Goal: Check status

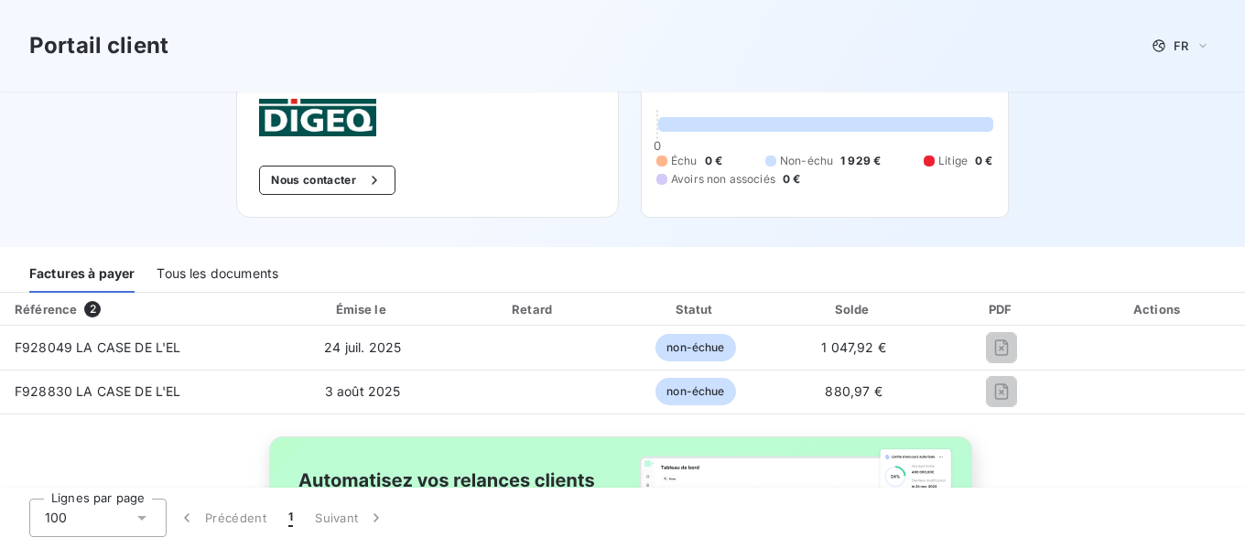
scroll to position [88, 0]
click at [179, 284] on div "Tous les documents" at bounding box center [218, 274] width 122 height 38
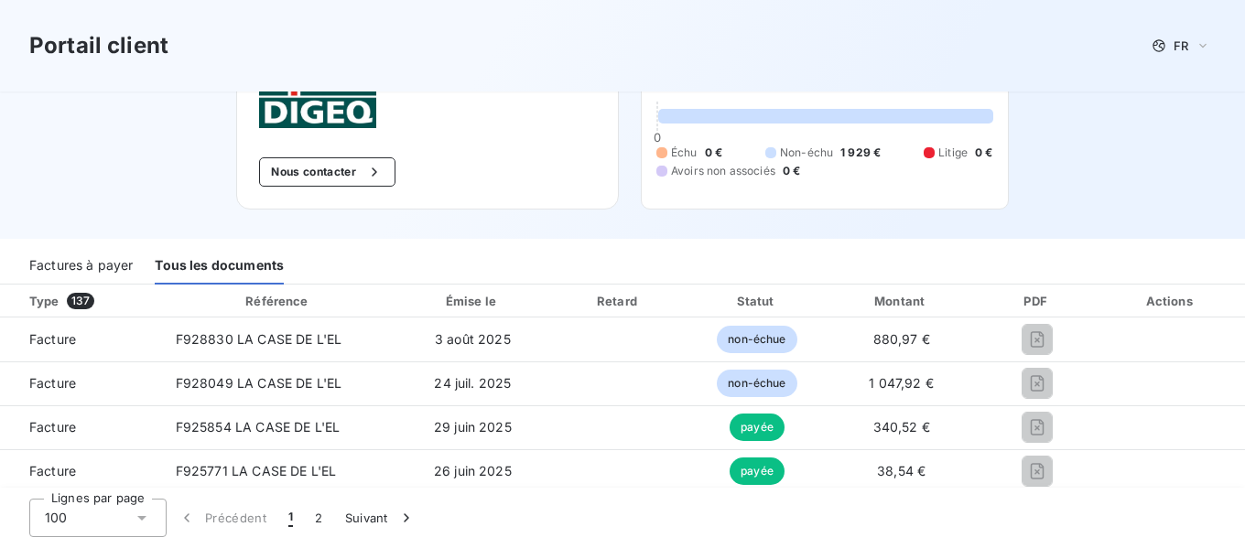
scroll to position [51, 0]
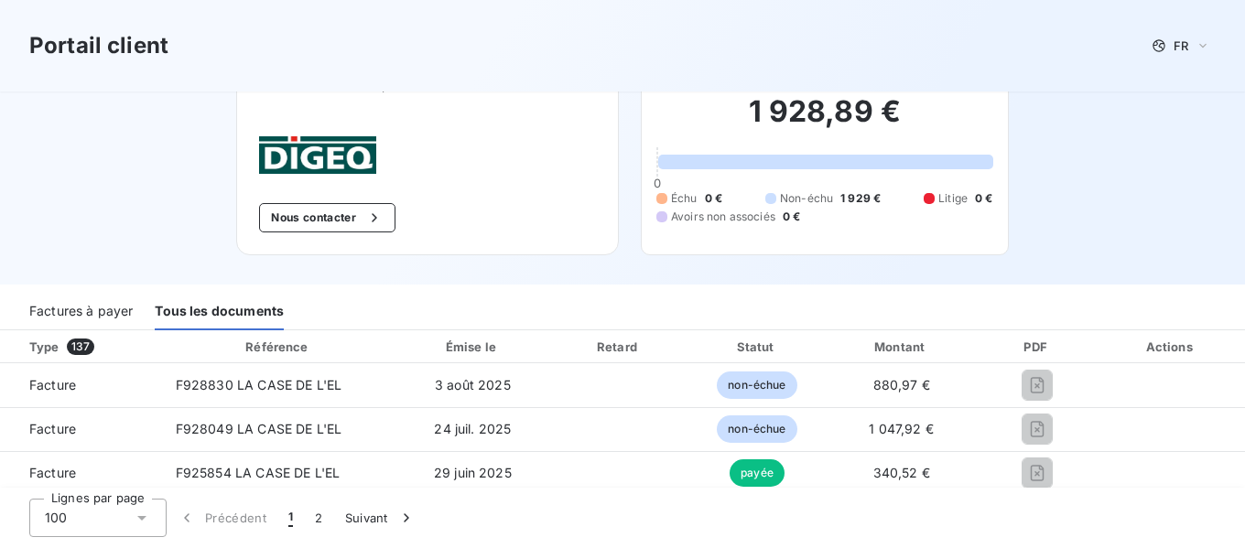
click at [81, 309] on div "Factures à payer" at bounding box center [80, 311] width 103 height 38
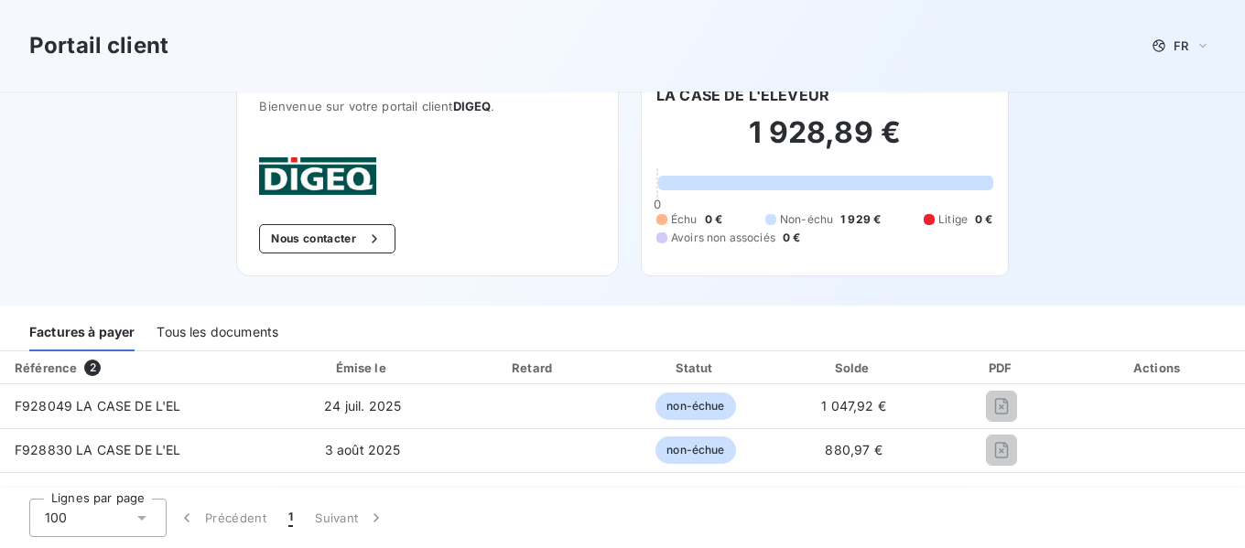
scroll to position [0, 0]
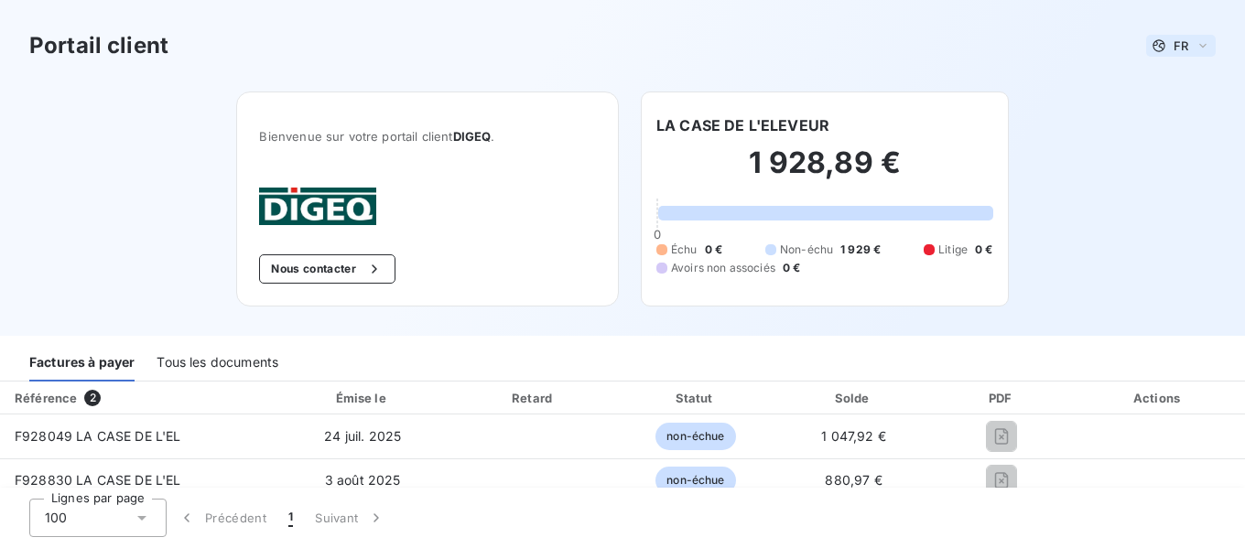
click at [1196, 46] on icon at bounding box center [1203, 46] width 15 height 18
click at [1070, 232] on div "Portail client FR Bienvenue sur votre portail client DIGEQ . Nous contacter LA …" at bounding box center [622, 168] width 1245 height 336
